Goal: Task Accomplishment & Management: Manage account settings

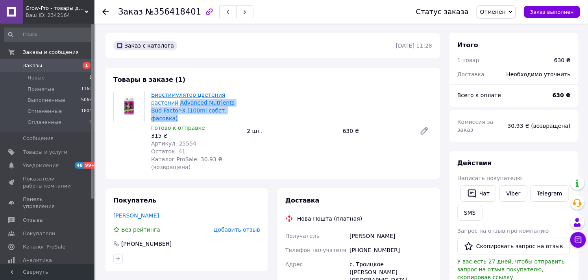
drag, startPoint x: 210, startPoint y: 111, endPoint x: 152, endPoint y: 105, distance: 59.0
click at [152, 105] on span "Биостимулятор цветения растений Advanced Nutrients Bud Factor-X (100ml собст. ф…" at bounding box center [195, 107] width 89 height 32
drag, startPoint x: 195, startPoint y: 134, endPoint x: 176, endPoint y: 137, distance: 19.9
click at [176, 140] on div "Артикул: 25554" at bounding box center [195, 144] width 89 height 8
copy span "25554"
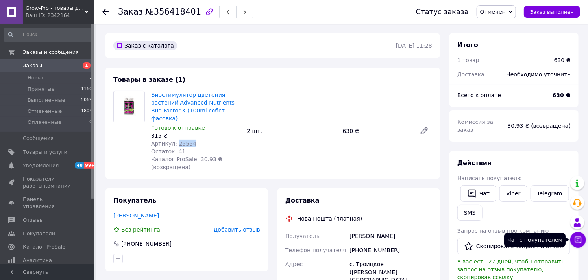
click at [583, 238] on button "Чат с покупателем" at bounding box center [579, 240] width 16 height 16
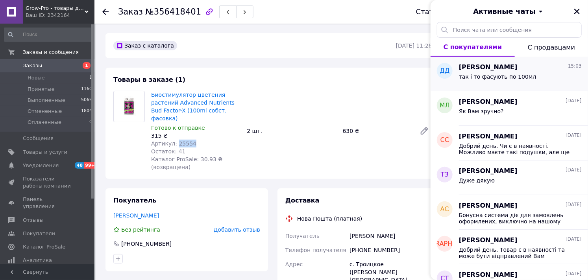
click at [481, 76] on span "так і то фасують по 100мл" at bounding box center [498, 77] width 78 height 6
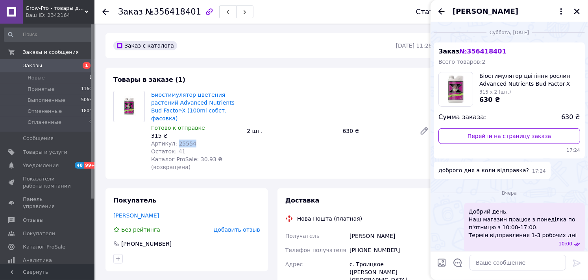
scroll to position [774, 0]
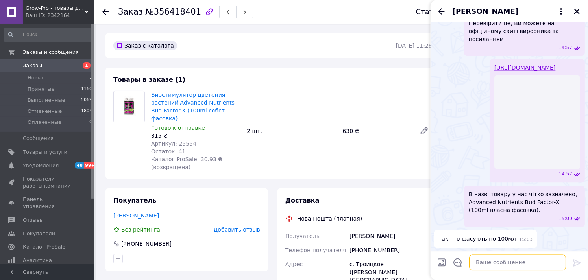
click at [497, 261] on textarea at bounding box center [517, 263] width 97 height 16
paste textarea "Advanced Nutrients Bud Factor-X (100ml власна фасовка)"
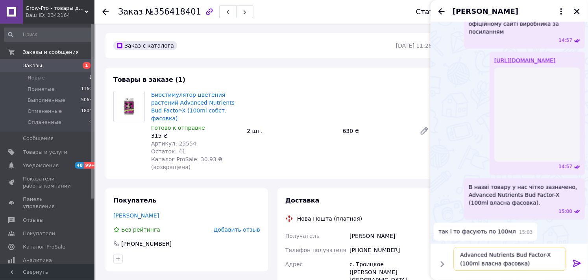
click at [494, 264] on textarea "Advanced Nutrients Bud Factor-X (100ml власна фасовка)" at bounding box center [510, 259] width 113 height 24
click at [535, 266] on textarea "Advanced Nutrients Bud Factor-X (100ml власна фасовка)" at bounding box center [510, 259] width 113 height 24
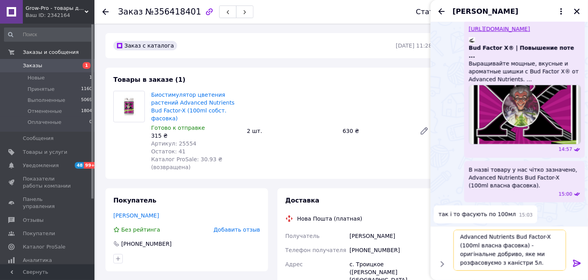
scroll to position [798, 0]
type textarea "Advanced Nutrients Bud Factor-X (100ml власна фасовка) - оригінальне добриво, я…"
click at [577, 263] on icon at bounding box center [576, 263] width 7 height 7
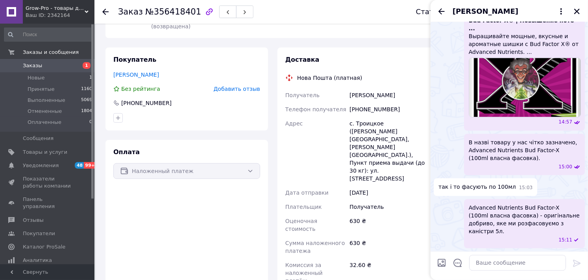
scroll to position [0, 0]
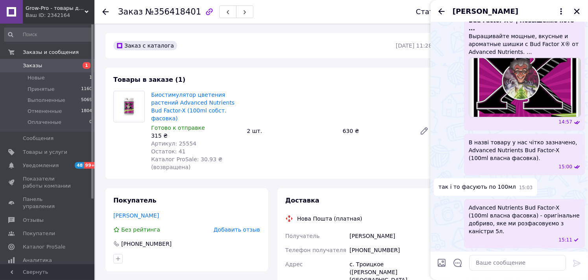
click at [581, 12] on icon "Закрыть" at bounding box center [577, 11] width 7 height 7
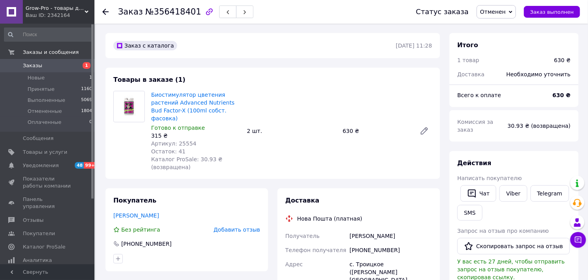
scroll to position [286, 0]
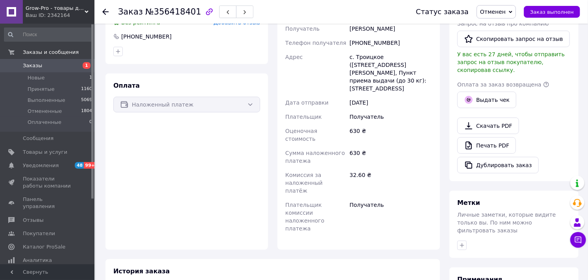
scroll to position [286, 0]
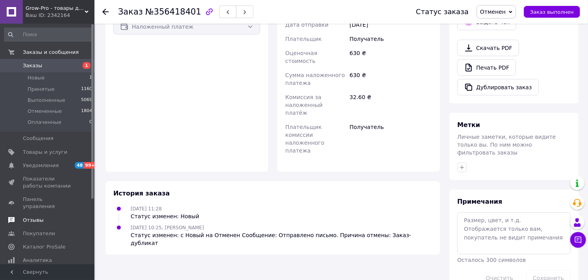
click at [42, 217] on span "Отзывы" at bounding box center [48, 220] width 50 height 7
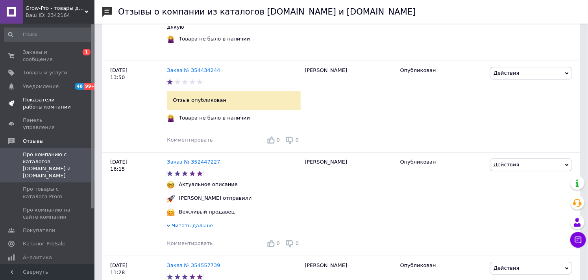
scroll to position [875, 0]
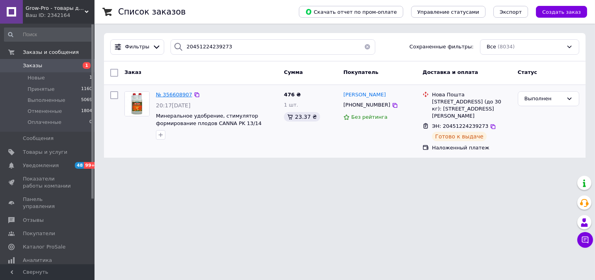
click at [178, 95] on span "№ 356608907" at bounding box center [174, 95] width 36 height 6
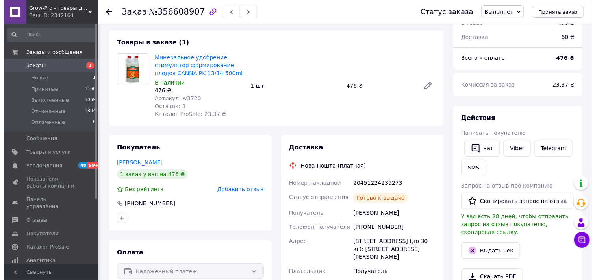
scroll to position [87, 0]
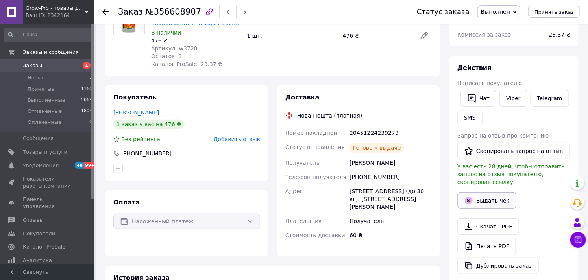
click at [495, 196] on button "Выдать чек" at bounding box center [487, 201] width 59 height 17
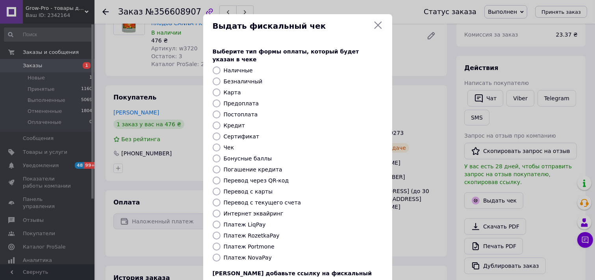
click at [217, 254] on input "Платеж NovaPay" at bounding box center [217, 258] width 8 height 8
radio input "true"
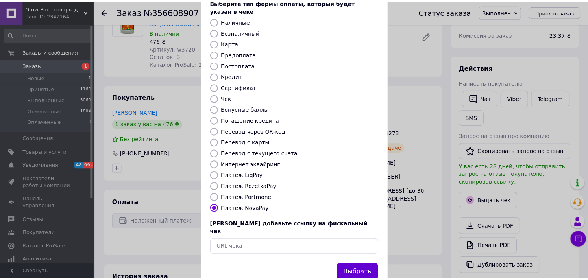
scroll to position [58, 0]
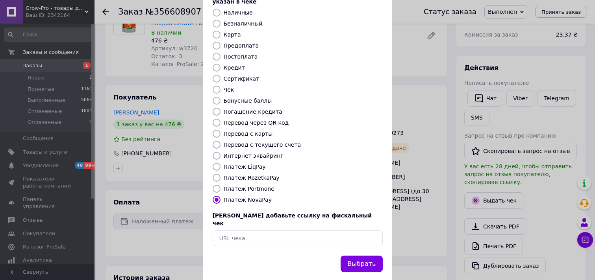
drag, startPoint x: 353, startPoint y: 253, endPoint x: 353, endPoint y: 244, distance: 8.7
click at [353, 256] on button "Выбрать" at bounding box center [362, 264] width 42 height 17
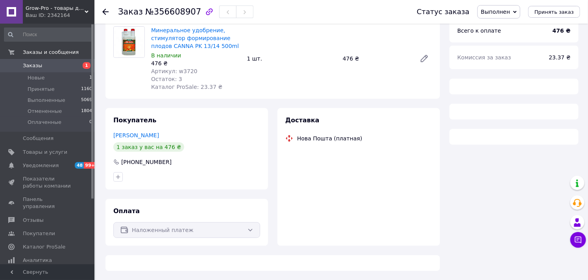
scroll to position [80, 0]
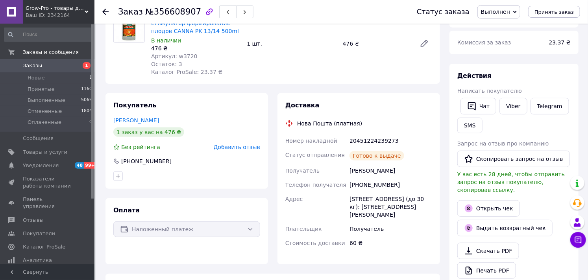
drag, startPoint x: 54, startPoint y: 68, endPoint x: 152, endPoint y: 16, distance: 111.7
click at [54, 67] on span "Заказы" at bounding box center [48, 65] width 50 height 7
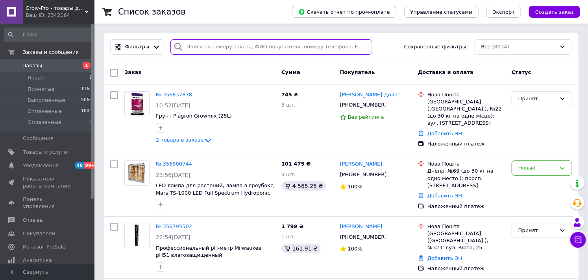
click at [221, 48] on input "search" at bounding box center [272, 46] width 202 height 15
paste input "356781742"
type input "356781742"
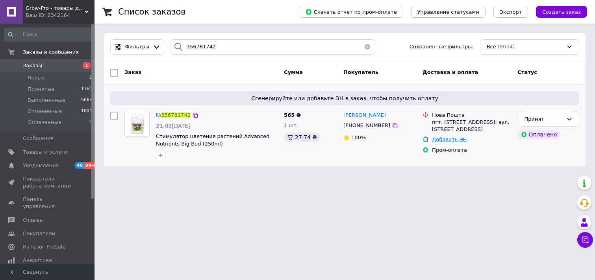
click at [443, 140] on link "Добавить ЭН" at bounding box center [449, 140] width 35 height 6
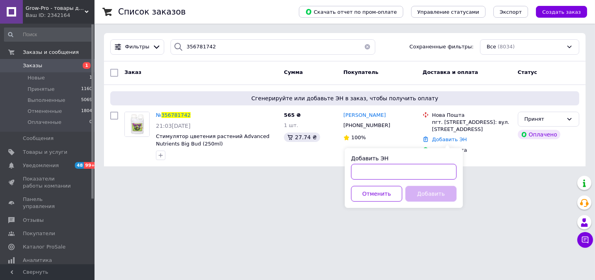
click at [358, 171] on input "Добавить ЭН" at bounding box center [404, 172] width 106 height 16
paste input "20451224835742"
type input "20451224835742"
click at [443, 195] on button "Добавить" at bounding box center [430, 194] width 51 height 16
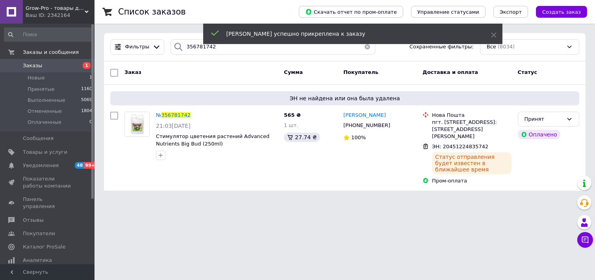
click at [165, 114] on span "356781742" at bounding box center [175, 115] width 29 height 6
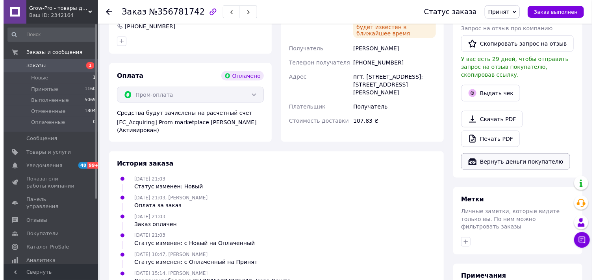
scroll to position [438, 0]
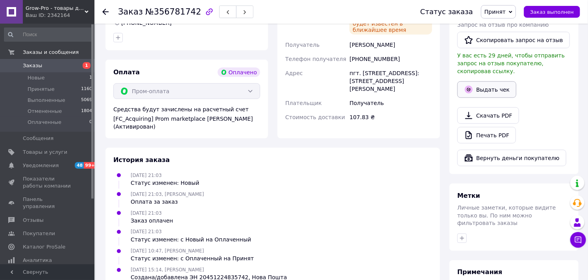
click at [498, 82] on button "Выдать чек" at bounding box center [487, 90] width 59 height 17
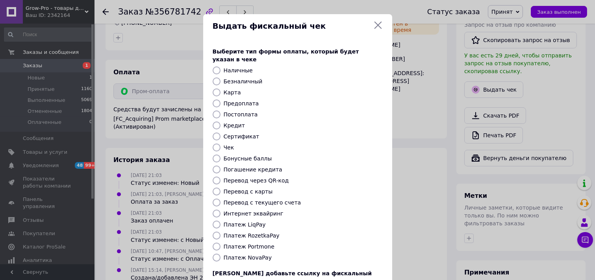
click at [213, 78] on input "Безналичный" at bounding box center [217, 82] width 8 height 8
radio input "true"
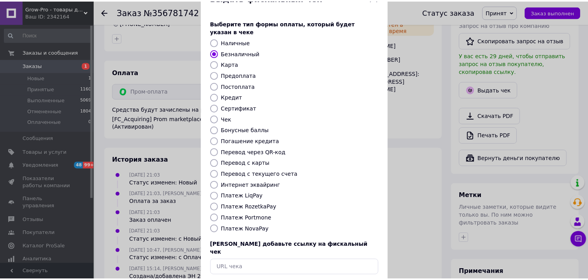
scroll to position [58, 0]
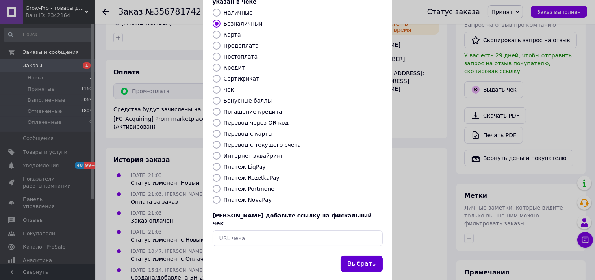
click at [359, 256] on button "Выбрать" at bounding box center [362, 264] width 42 height 17
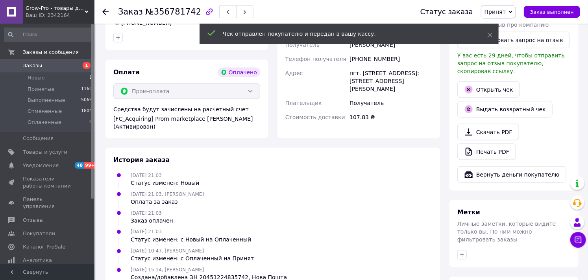
click at [506, 11] on span "Принят" at bounding box center [495, 12] width 21 height 6
click at [513, 28] on li "Выполнен" at bounding box center [503, 28] width 42 height 12
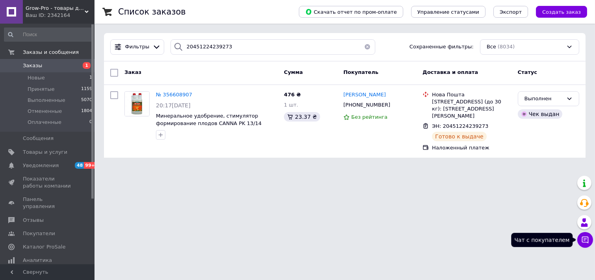
click at [583, 239] on icon at bounding box center [585, 240] width 8 height 8
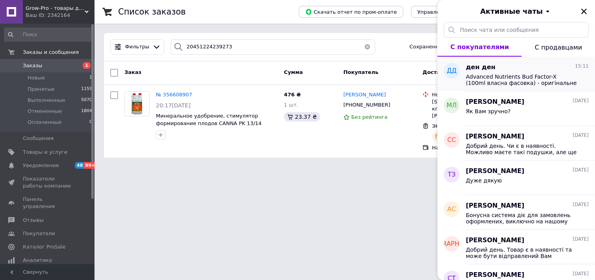
click at [493, 74] on span "Advanced Nutrients Bud Factor-X (100ml власна фасовка) - оригінальне добриво, я…" at bounding box center [522, 80] width 112 height 13
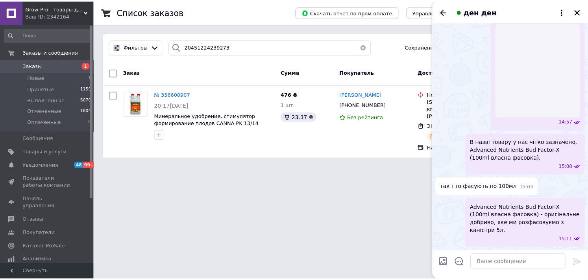
scroll to position [818, 0]
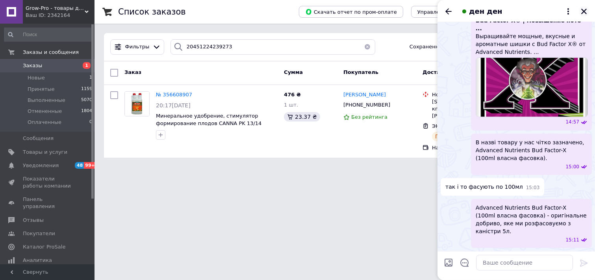
click at [582, 12] on icon "Закрыть" at bounding box center [584, 11] width 7 height 7
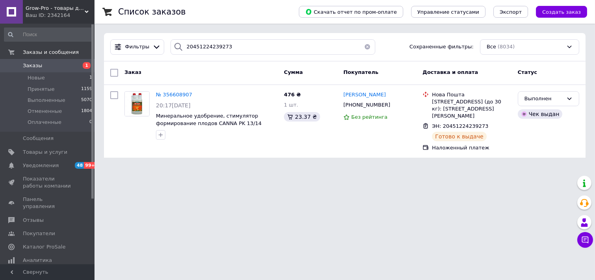
click at [45, 69] on link "Заказы 1" at bounding box center [48, 65] width 97 height 13
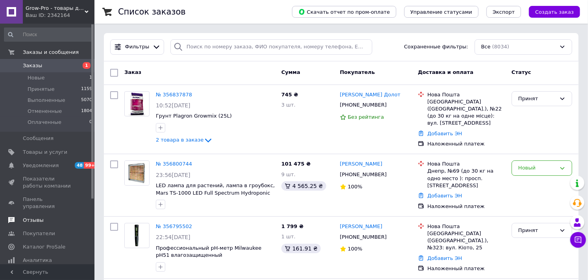
click at [37, 217] on span "Отзывы" at bounding box center [33, 220] width 21 height 7
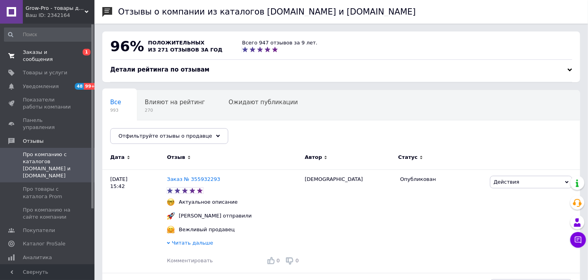
click at [42, 54] on span "Заказы и сообщения" at bounding box center [48, 56] width 50 height 14
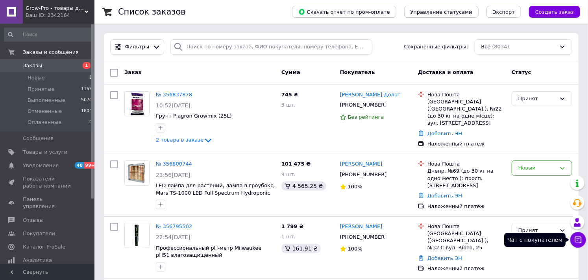
click at [579, 237] on icon at bounding box center [578, 240] width 7 height 7
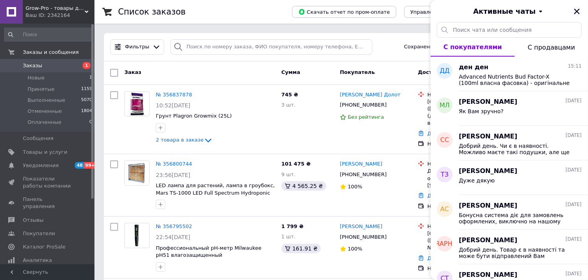
drag, startPoint x: 580, startPoint y: 8, endPoint x: 293, endPoint y: 122, distance: 309.0
click at [580, 8] on icon "Закрыть" at bounding box center [577, 11] width 7 height 7
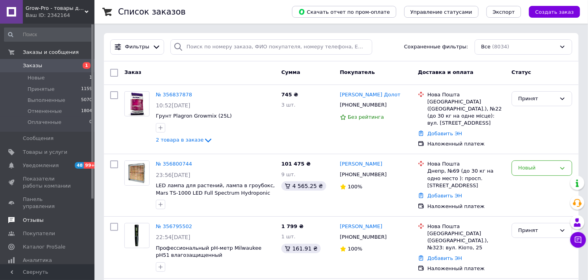
click at [26, 217] on span "Отзывы" at bounding box center [33, 220] width 21 height 7
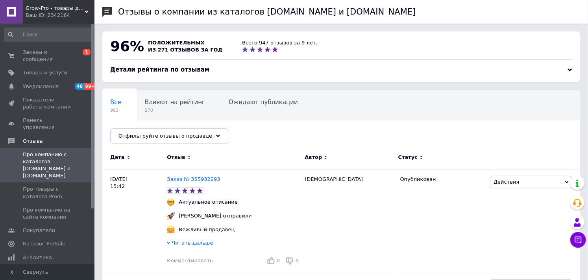
drag, startPoint x: 28, startPoint y: 50, endPoint x: 328, endPoint y: 45, distance: 300.1
click at [29, 50] on span "Заказы и сообщения" at bounding box center [48, 56] width 50 height 14
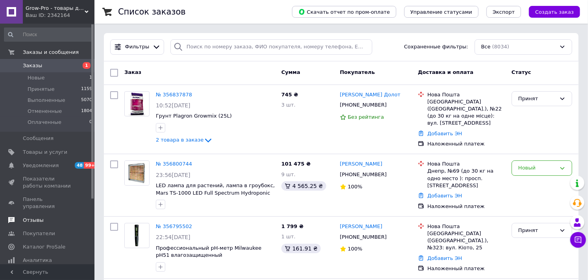
click at [33, 217] on span "Отзывы" at bounding box center [33, 220] width 21 height 7
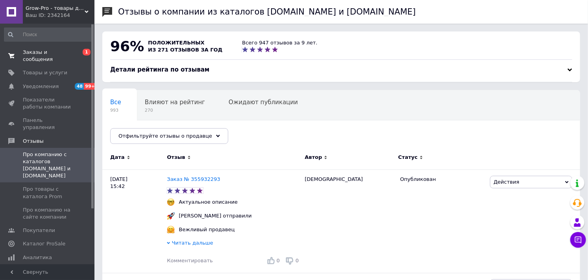
click at [46, 51] on span "Заказы и сообщения" at bounding box center [48, 56] width 50 height 14
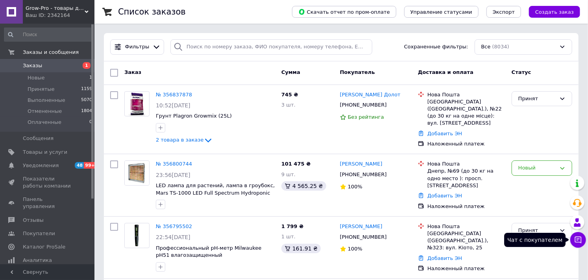
click at [582, 236] on icon at bounding box center [579, 240] width 8 height 8
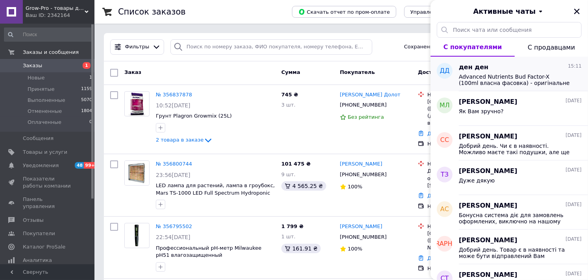
click at [543, 67] on div "ден ден 15:11" at bounding box center [520, 67] width 123 height 9
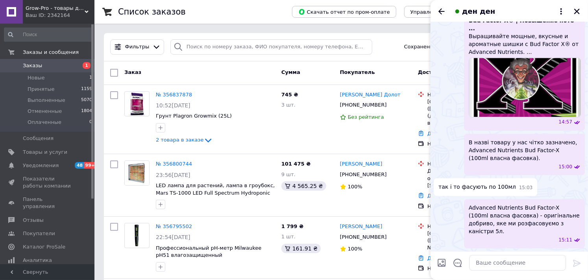
scroll to position [818, 0]
click at [574, 13] on icon "Закрыть" at bounding box center [577, 11] width 7 height 7
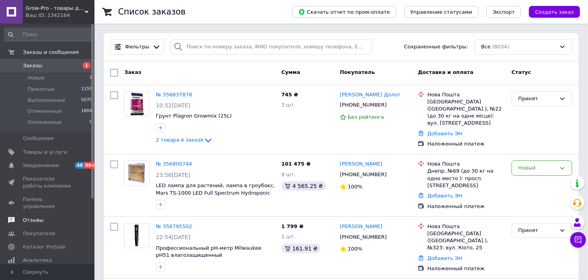
click at [37, 217] on span "Отзывы" at bounding box center [33, 220] width 21 height 7
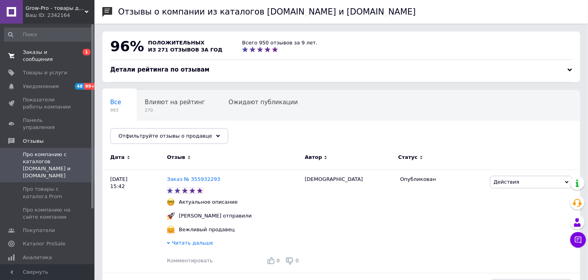
click at [45, 58] on link "Заказы и сообщения 0 1" at bounding box center [48, 56] width 97 height 20
